Goal: Task Accomplishment & Management: Use online tool/utility

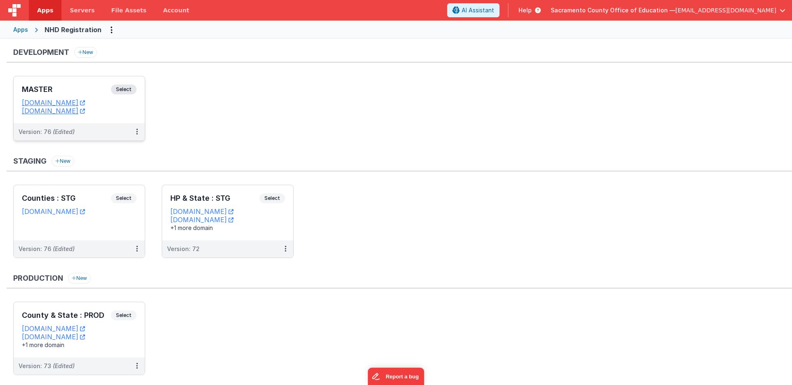
click at [125, 87] on span "Select" at bounding box center [124, 90] width 26 height 10
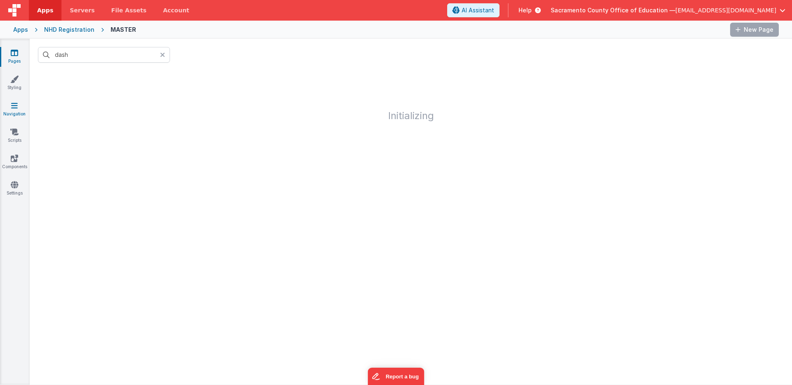
click at [13, 106] on icon at bounding box center [14, 106] width 7 height 8
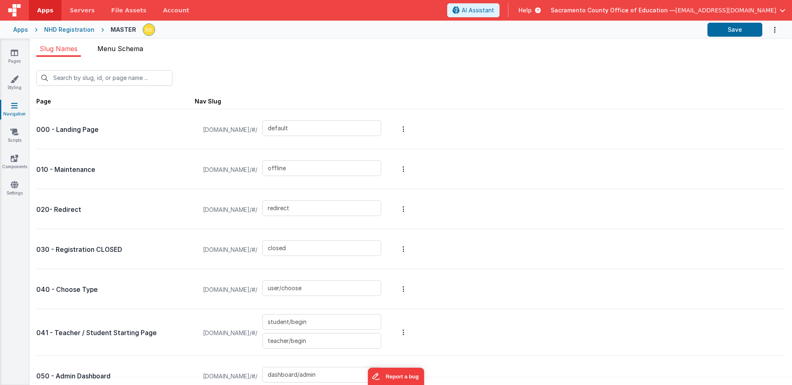
click at [132, 49] on span "Menu Schema" at bounding box center [120, 49] width 46 height 8
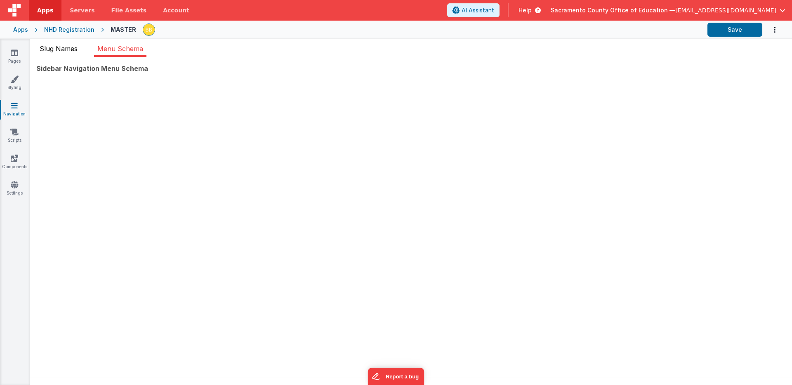
click at [62, 49] on span "Slug Names" at bounding box center [59, 49] width 38 height 8
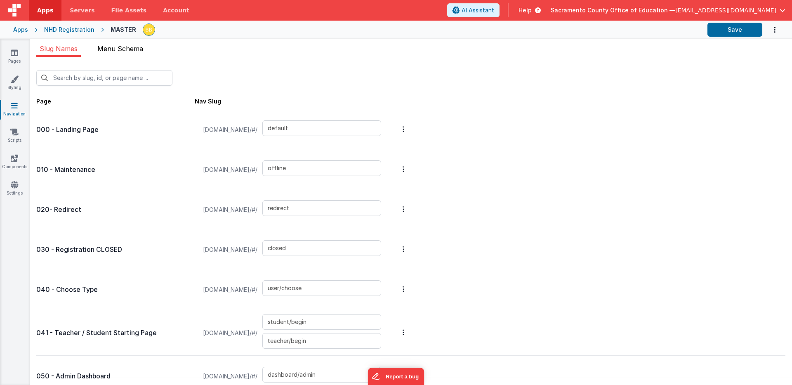
click at [122, 49] on span "Menu Schema" at bounding box center [120, 49] width 46 height 8
click at [131, 47] on span "Menu Schema" at bounding box center [120, 49] width 46 height 8
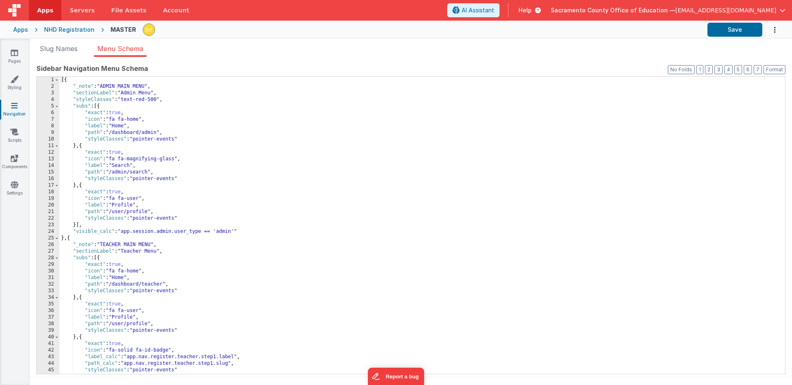
click at [99, 220] on div "[{ "_note" : "ADMIN MAIN MENU" , "sectionLabel" : "Admin Menu" , "styleClasses"…" at bounding box center [422, 232] width 726 height 311
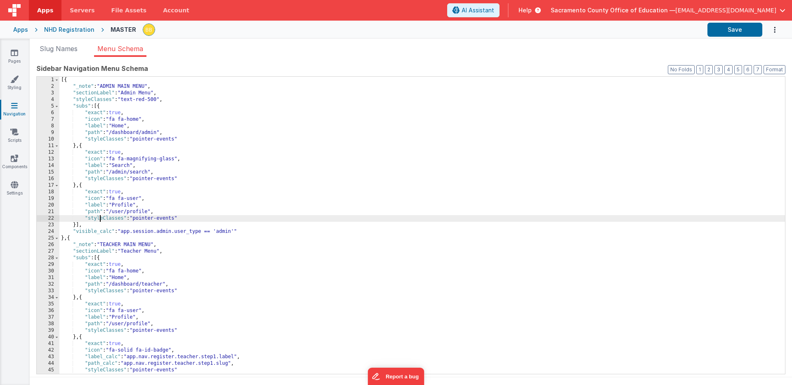
click at [99, 220] on div "[{ "_note" : "ADMIN MAIN MENU" , "sectionLabel" : "Admin Menu" , "styleClasses"…" at bounding box center [422, 232] width 726 height 311
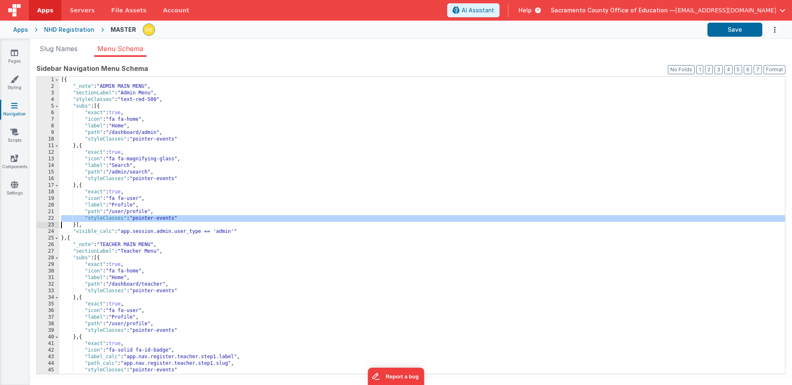
click at [61, 226] on div "[{ "_note" : "ADMIN MAIN MENU" , "sectionLabel" : "Admin Menu" , "styleClasses"…" at bounding box center [422, 232] width 726 height 311
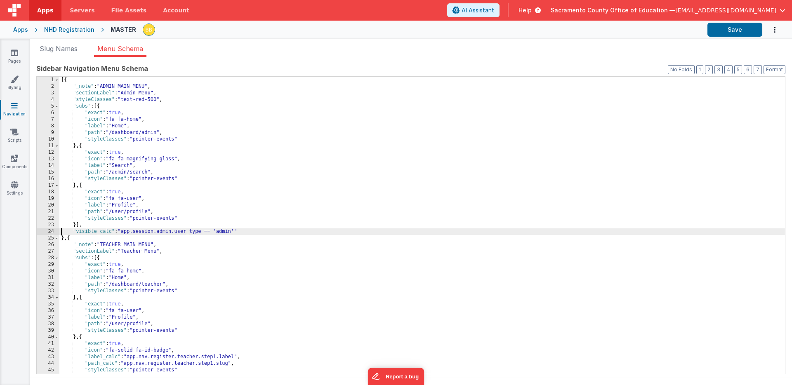
click at [61, 233] on div "[{ "_note" : "ADMIN MAIN MENU" , "sectionLabel" : "Admin Menu" , "styleClasses"…" at bounding box center [422, 232] width 726 height 311
paste textarea
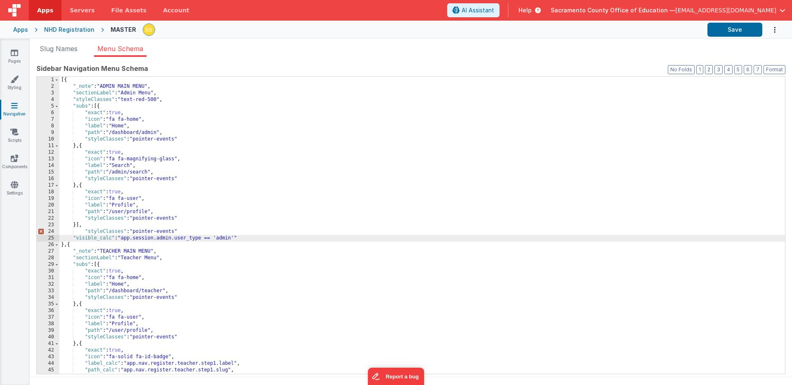
click at [187, 231] on div "[{ "_note" : "ADMIN MAIN MENU" , "sectionLabel" : "Admin Menu" , "styleClasses"…" at bounding box center [422, 232] width 726 height 311
click at [151, 233] on div "[{ "_note" : "ADMIN MAIN MENU" , "sectionLabel" : "Admin Menu" , "styleClasses"…" at bounding box center [422, 232] width 726 height 311
drag, startPoint x: 151, startPoint y: 233, endPoint x: 166, endPoint y: 232, distance: 14.9
click at [166, 232] on div "[{ "_note" : "ADMIN MAIN MENU" , "sectionLabel" : "Admin Menu" , "styleClasses"…" at bounding box center [422, 232] width 726 height 311
click at [121, 232] on div "[{ "_note" : "ADMIN MAIN MENU" , "sectionLabel" : "Admin Menu" , "styleClasses"…" at bounding box center [422, 232] width 726 height 311
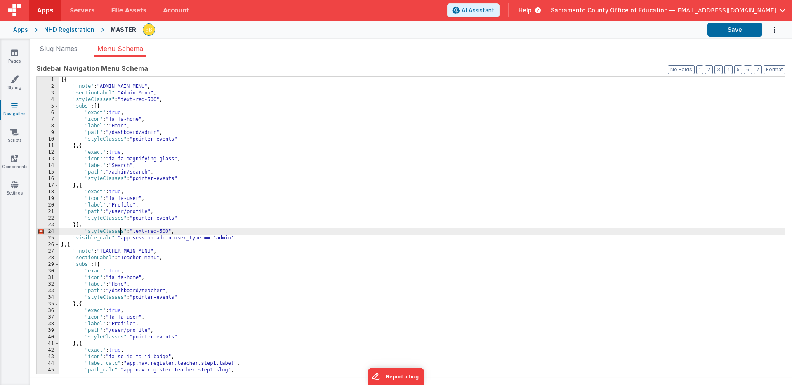
click at [121, 232] on div "[{ "_note" : "ADMIN MAIN MENU" , "sectionLabel" : "Admin Menu" , "styleClasses"…" at bounding box center [422, 232] width 726 height 311
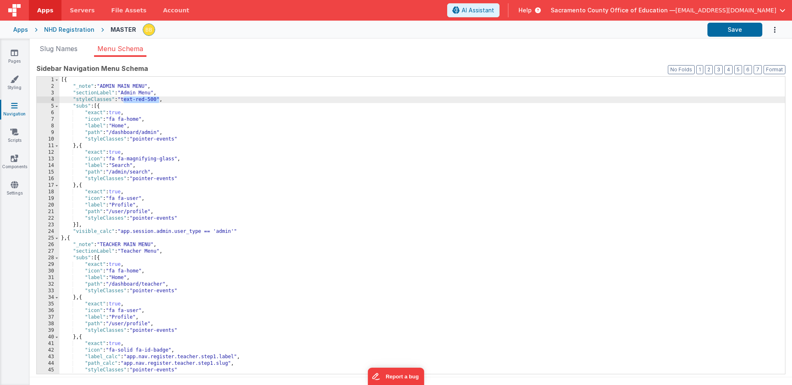
drag, startPoint x: 123, startPoint y: 100, endPoint x: 160, endPoint y: 100, distance: 36.7
click at [160, 100] on div "[{ "_note" : "ADMIN MAIN MENU" , "sectionLabel" : "Admin Menu" , "styleClasses"…" at bounding box center [422, 232] width 726 height 311
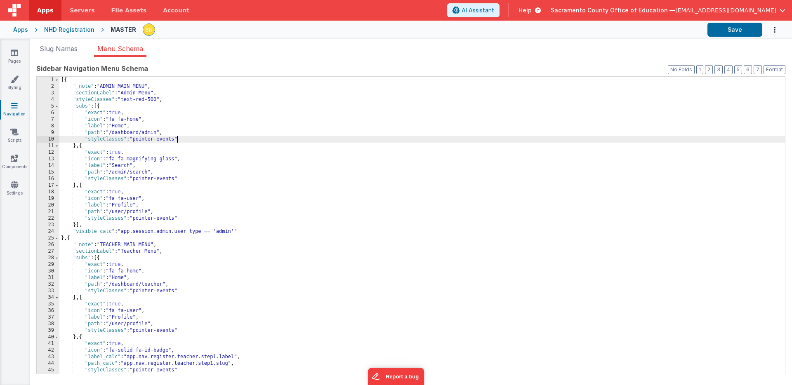
click at [177, 140] on div "[{ "_note" : "ADMIN MAIN MENU" , "sectionLabel" : "Admin Menu" , "styleClasses"…" at bounding box center [422, 232] width 726 height 311
paste textarea
click at [176, 140] on div "[{ "_note" : "ADMIN MAIN MENU" , "sectionLabel" : "Admin Menu" , "styleClasses"…" at bounding box center [422, 232] width 726 height 311
click at [737, 29] on button "Save" at bounding box center [735, 30] width 55 height 14
click at [180, 140] on div "[{ "_note" : "ADMIN MAIN MENU" , "sectionLabel" : "Admin Menu" , "styleClasses"…" at bounding box center [422, 232] width 726 height 311
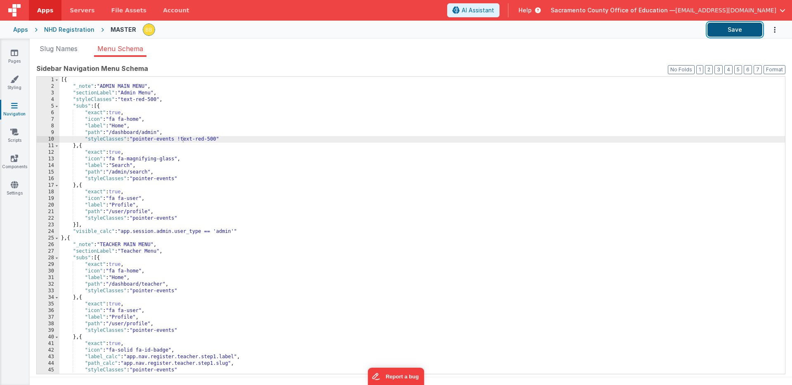
click at [737, 26] on button "Save" at bounding box center [735, 30] width 55 height 14
drag, startPoint x: 177, startPoint y: 139, endPoint x: 218, endPoint y: 138, distance: 41.3
click at [218, 138] on div "[{ "_note" : "ADMIN MAIN MENU" , "sectionLabel" : "Admin Menu" , "styleClasses"…" at bounding box center [422, 232] width 726 height 311
click at [187, 141] on div "[{ "_note" : "ADMIN MAIN MENU" , "sectionLabel" : "Admin Menu" , "styleClasses"…" at bounding box center [422, 232] width 726 height 311
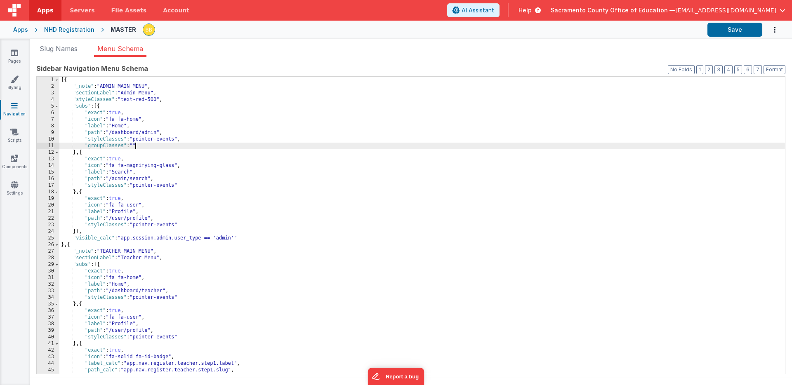
click at [135, 145] on div "[{ "_note" : "ADMIN MAIN MENU" , "sectionLabel" : "Admin Menu" , "styleClasses"…" at bounding box center [422, 232] width 726 height 311
click at [740, 29] on button "Save" at bounding box center [735, 30] width 55 height 14
click at [99, 147] on div "[{ "_note" : "ADMIN MAIN MENU" , "sectionLabel" : "Admin Menu" , "styleClasses"…" at bounding box center [422, 232] width 726 height 311
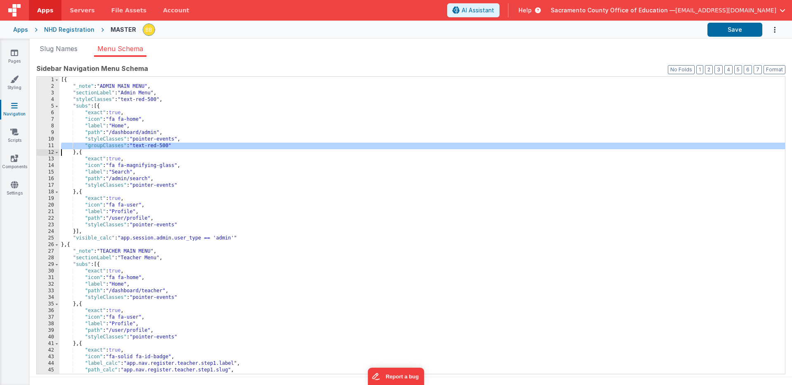
click at [99, 147] on div "[{ "_note" : "ADMIN MAIN MENU" , "sectionLabel" : "Admin Menu" , "styleClasses"…" at bounding box center [422, 232] width 726 height 311
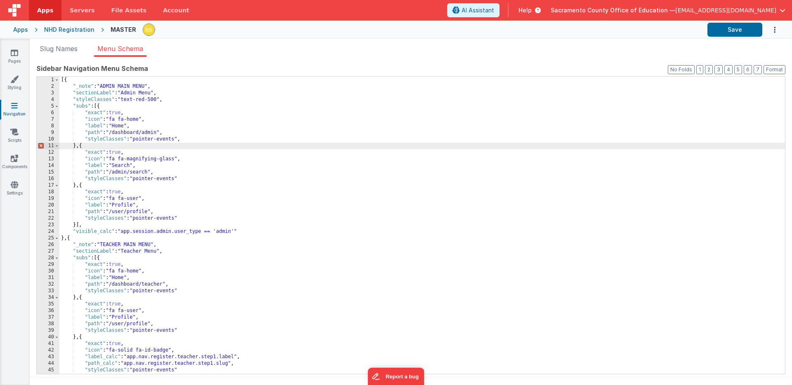
click at [187, 139] on div "[{ "_note" : "ADMIN MAIN MENU" , "sectionLabel" : "Admin Menu" , "styleClasses"…" at bounding box center [422, 232] width 726 height 311
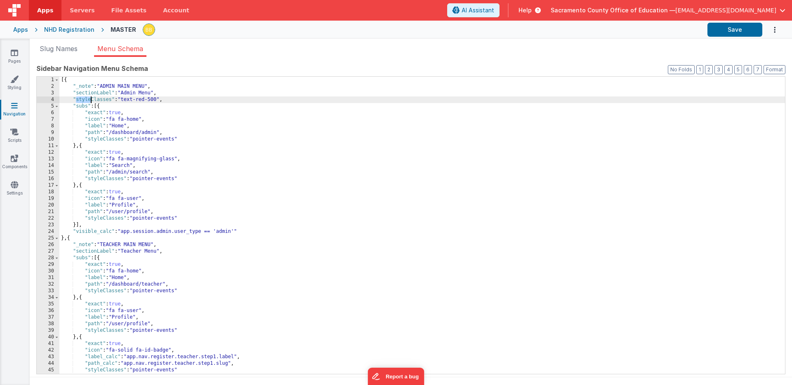
drag, startPoint x: 75, startPoint y: 100, endPoint x: 90, endPoint y: 100, distance: 15.3
click at [90, 100] on div "[{ "_note" : "ADMIN MAIN MENU" , "sectionLabel" : "Admin Menu" , "styleClasses"…" at bounding box center [422, 232] width 726 height 311
click at [728, 29] on button "Save" at bounding box center [735, 30] width 55 height 14
click at [111, 98] on div "[{ "_note" : "ADMIN MAIN MENU" , "sectionLabel" : "Admin Menu" , "groupClasses"…" at bounding box center [422, 232] width 726 height 311
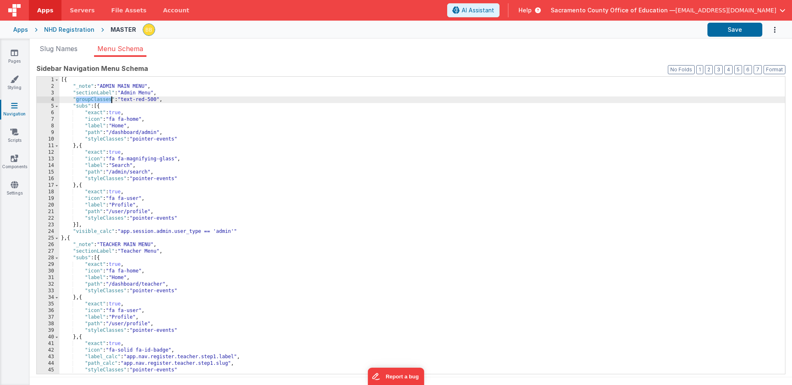
click at [111, 98] on div "[{ "_note" : "ADMIN MAIN MENU" , "sectionLabel" : "Admin Menu" , "groupClasses"…" at bounding box center [422, 232] width 726 height 311
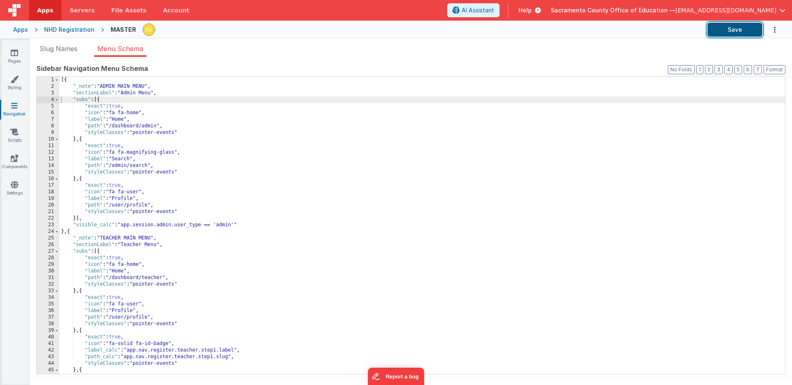
click at [733, 26] on button "Save" at bounding box center [735, 30] width 55 height 14
click at [13, 55] on icon at bounding box center [14, 53] width 7 height 8
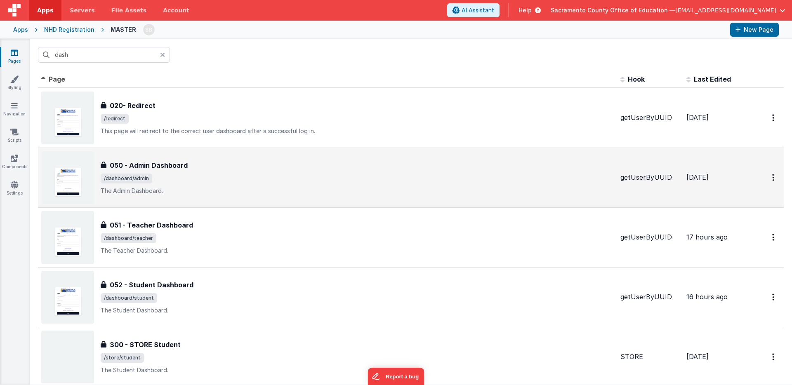
click at [163, 163] on h3 "050 - Admin Dashboard" at bounding box center [149, 166] width 78 height 10
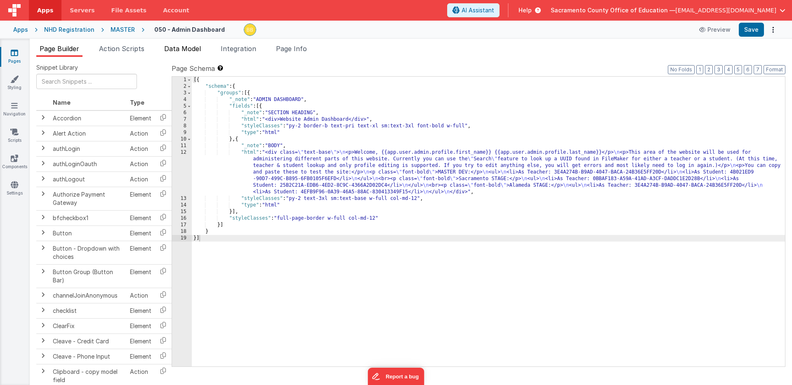
click at [192, 50] on span "Data Model" at bounding box center [182, 49] width 37 height 8
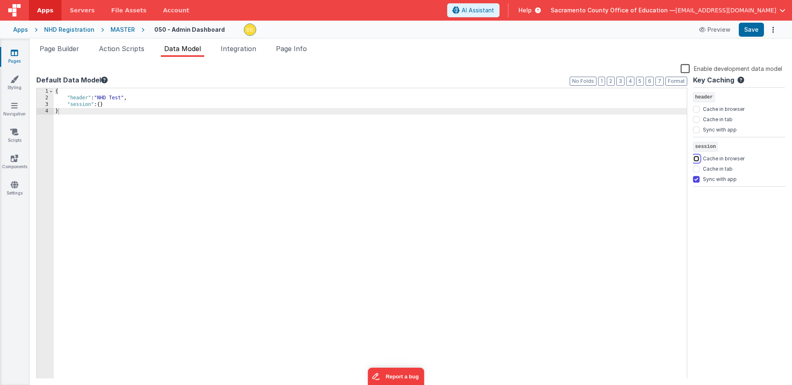
click at [696, 158] on input "Cache in browser" at bounding box center [696, 159] width 7 height 7
checkbox input "true"
click at [750, 27] on button "Save" at bounding box center [751, 30] width 25 height 14
